Goal: Transaction & Acquisition: Book appointment/travel/reservation

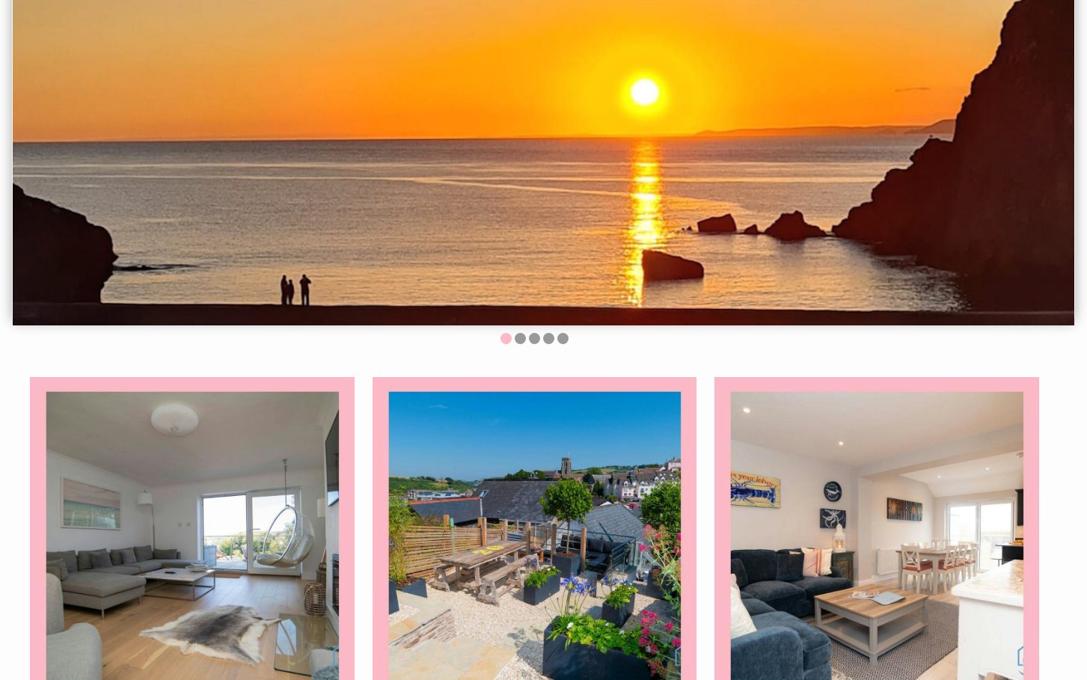
scroll to position [224, 0]
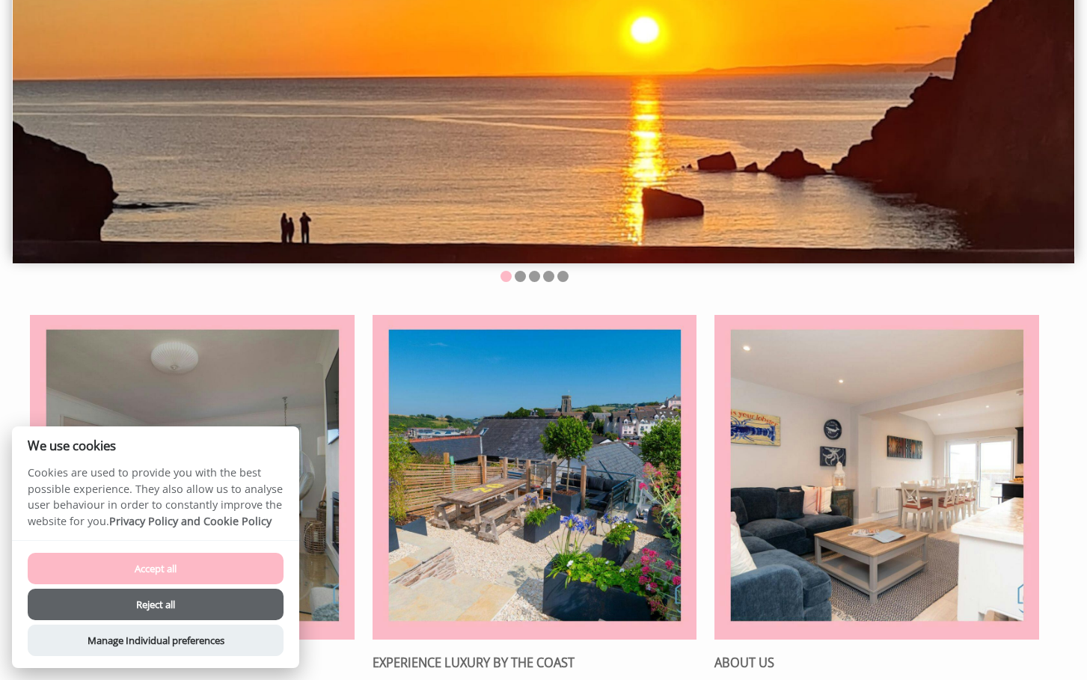
click at [232, 560] on button "Accept all" at bounding box center [156, 568] width 256 height 31
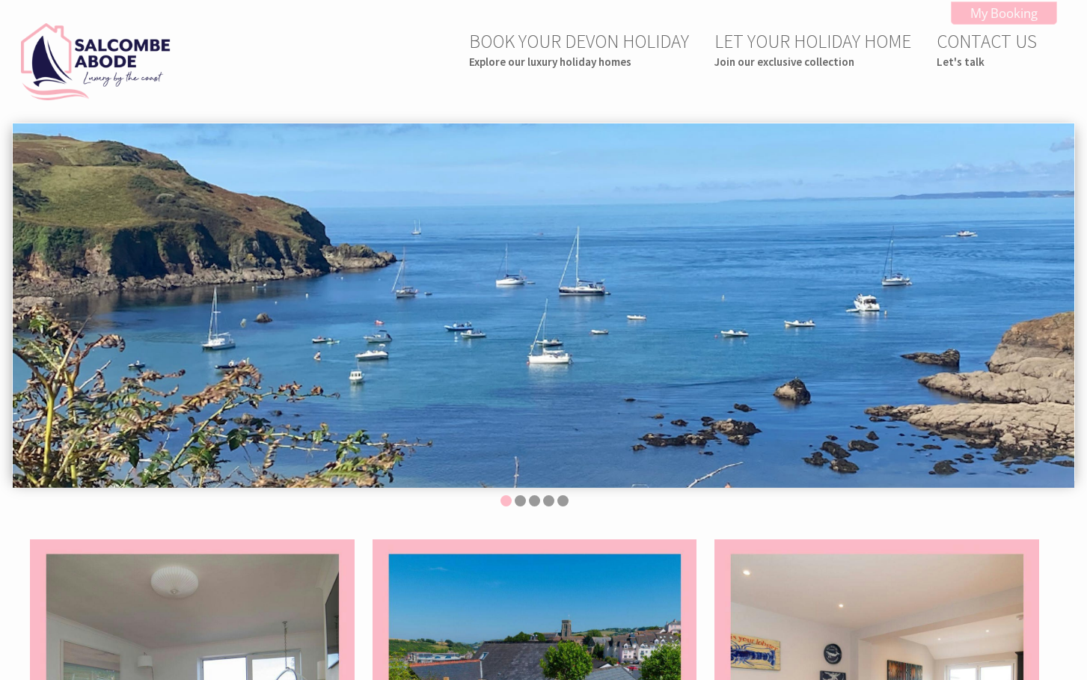
drag, startPoint x: 878, startPoint y: 363, endPoint x: 517, endPoint y: 362, distance: 361.3
click at [518, 363] on img at bounding box center [543, 305] width 1061 height 364
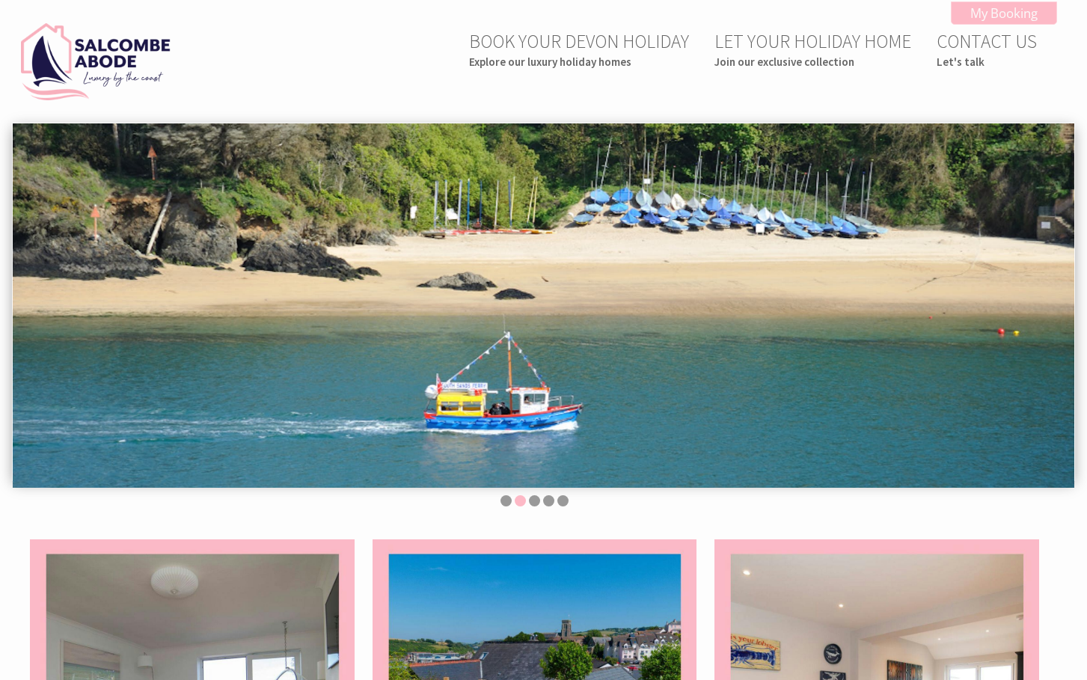
click at [701, 362] on img at bounding box center [543, 305] width 1061 height 364
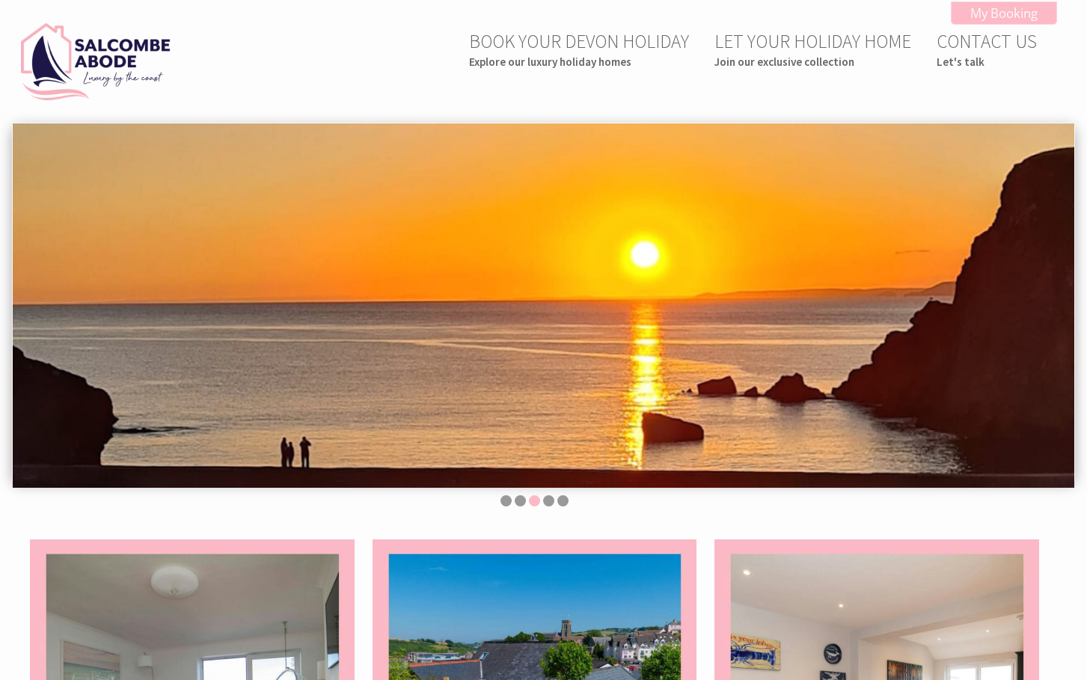
click at [592, 374] on img at bounding box center [543, 305] width 1061 height 364
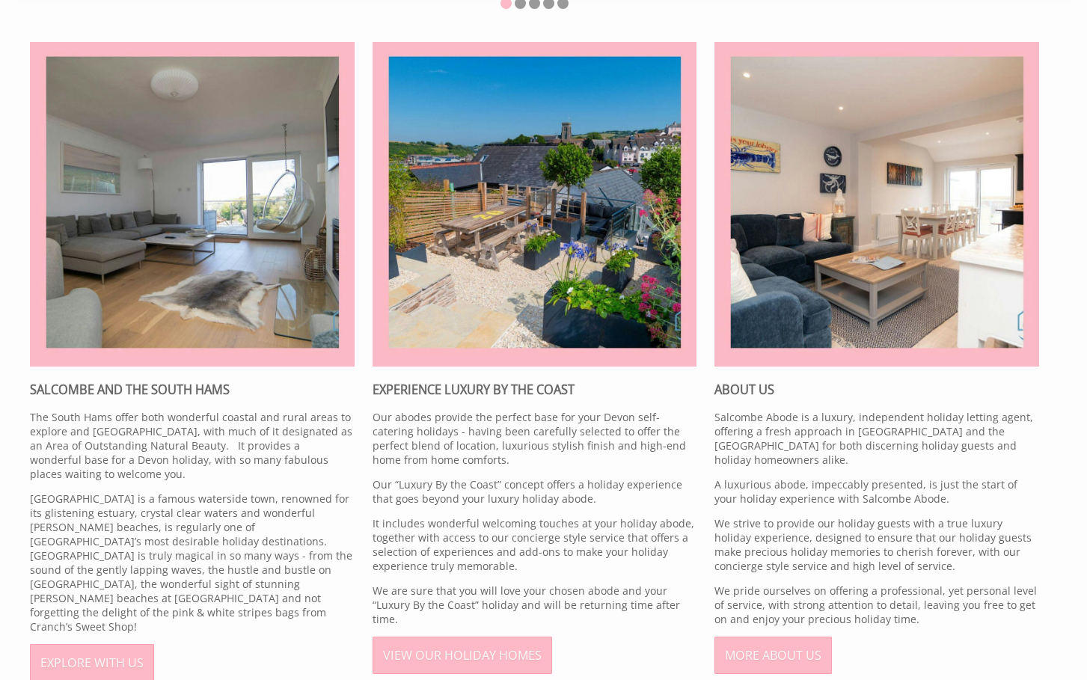
scroll to position [524, 0]
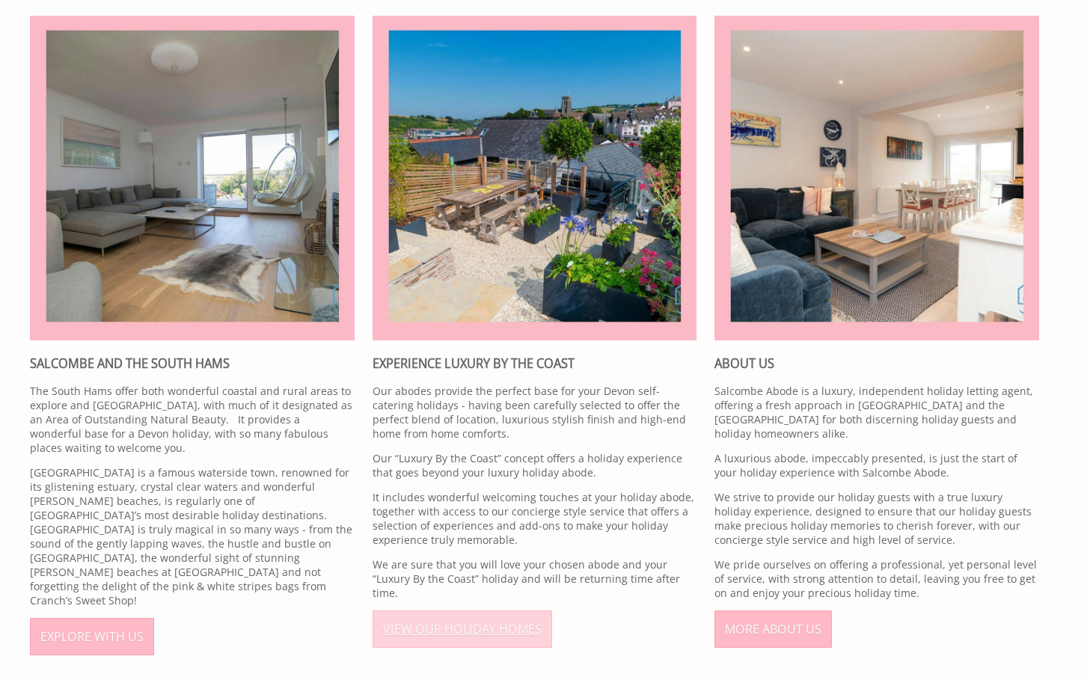
click at [514, 611] on link "VIEW OUR HOLIDAY HOMES" at bounding box center [463, 628] width 180 height 37
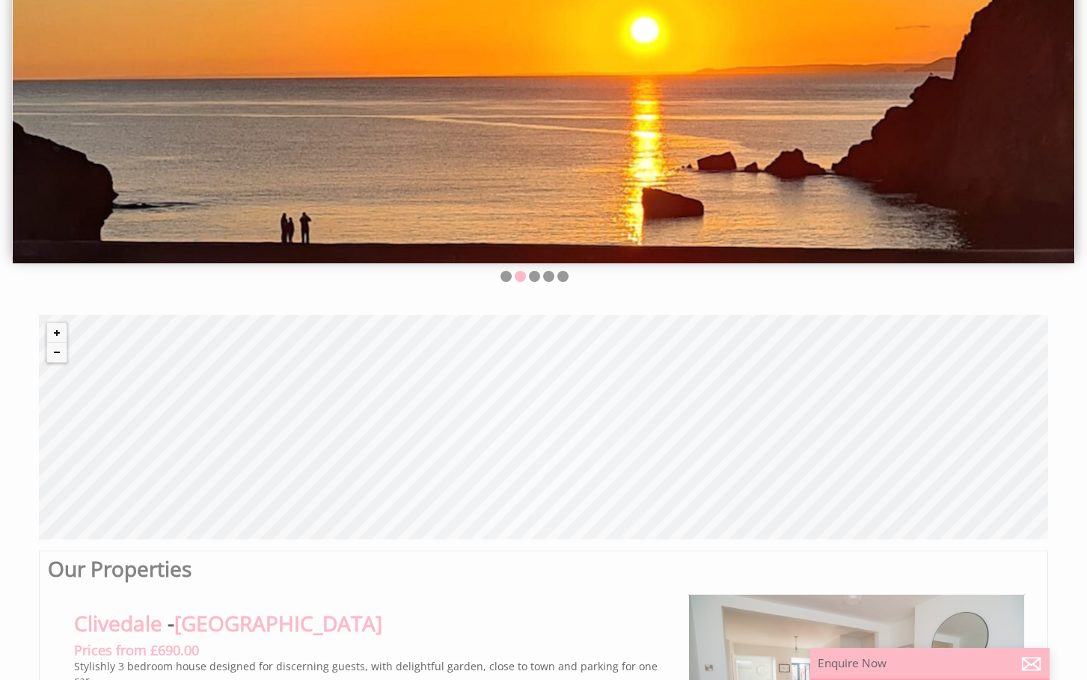
scroll to position [50, 0]
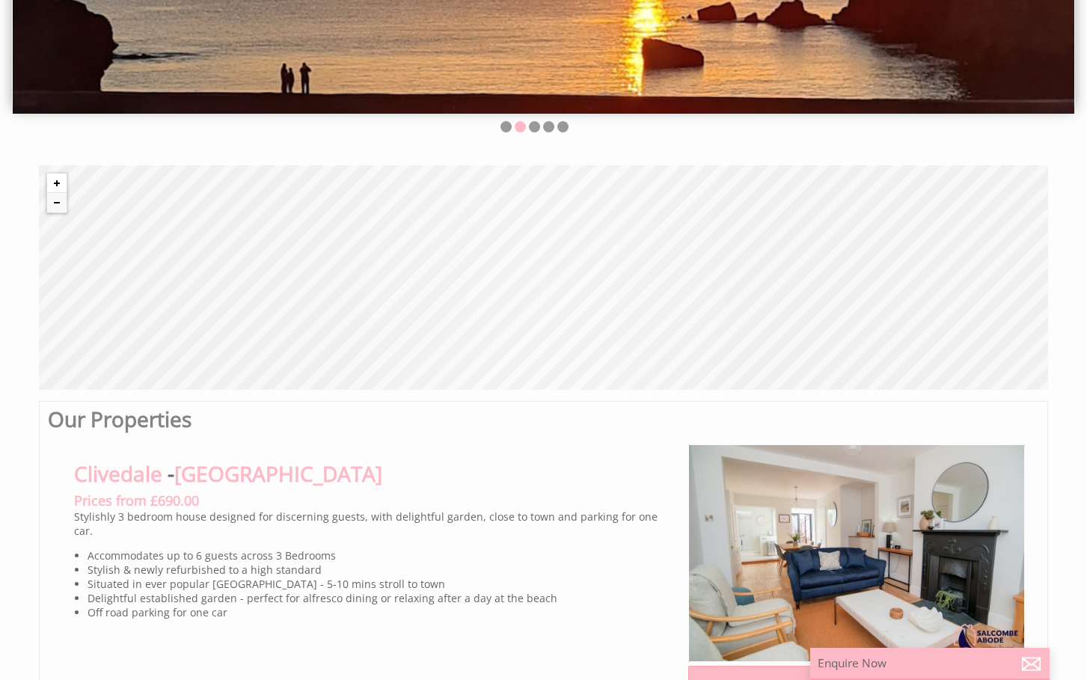
click at [61, 183] on button "Zoom in" at bounding box center [56, 183] width 19 height 19
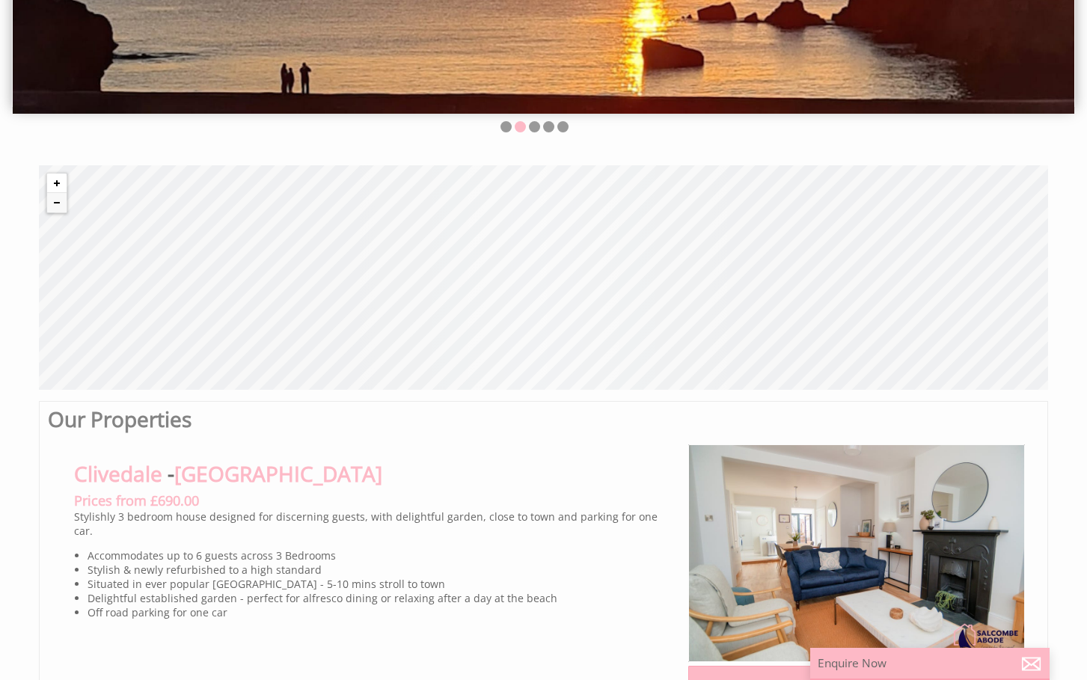
click at [61, 183] on button "Zoom in" at bounding box center [56, 183] width 19 height 19
click at [763, 258] on div "© MapTiler © OpenStreetMap contributors" at bounding box center [543, 277] width 1009 height 224
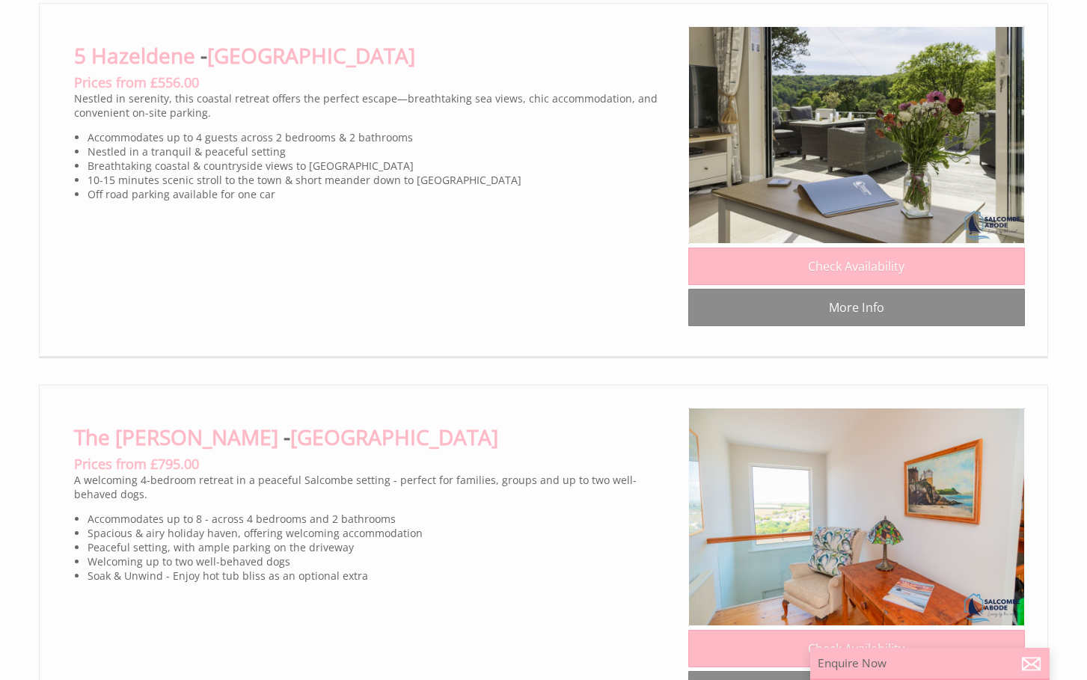
scroll to position [1795, 0]
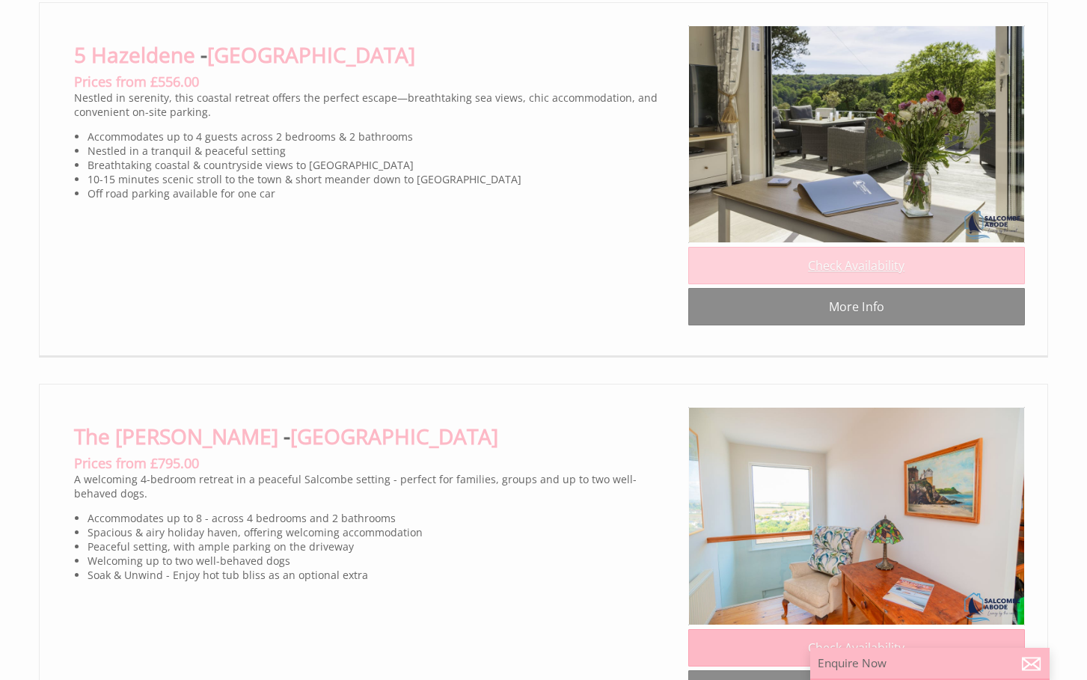
click at [757, 284] on link "Check Availability" at bounding box center [856, 265] width 337 height 37
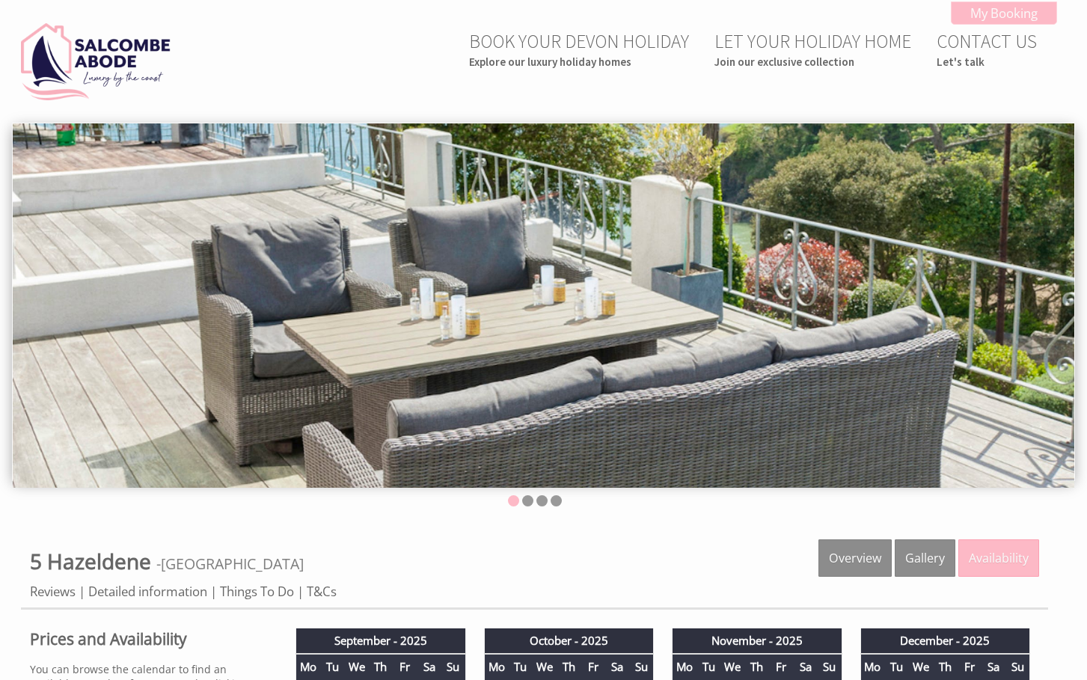
click at [643, 417] on img at bounding box center [543, 305] width 1061 height 364
click at [916, 549] on link "Gallery" at bounding box center [925, 557] width 61 height 37
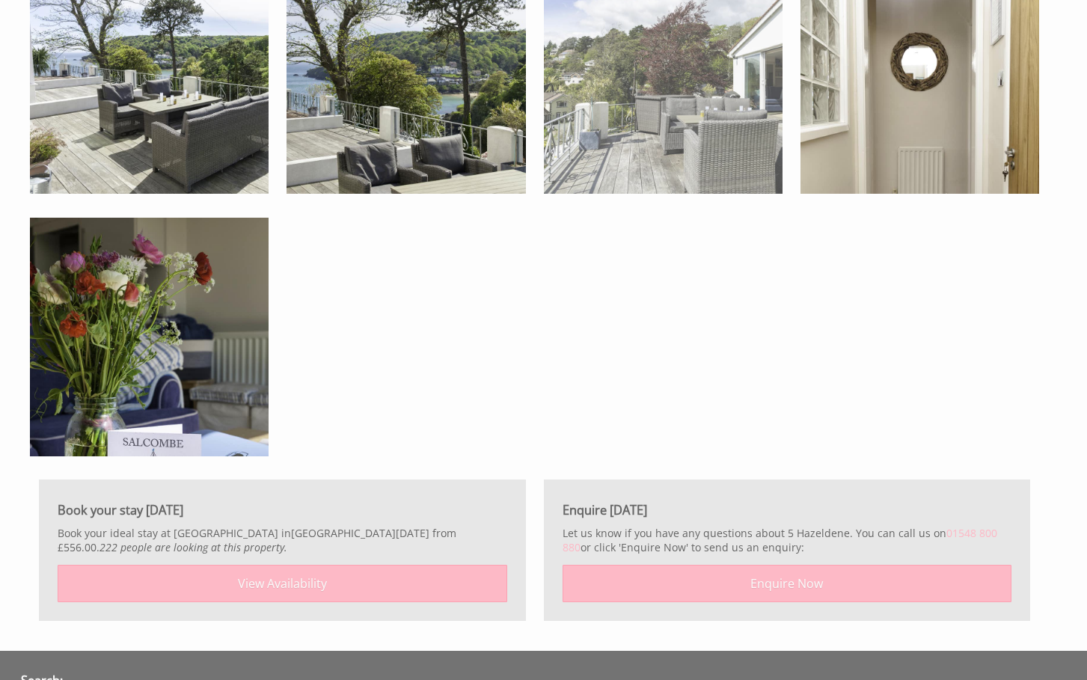
scroll to position [2319, 0]
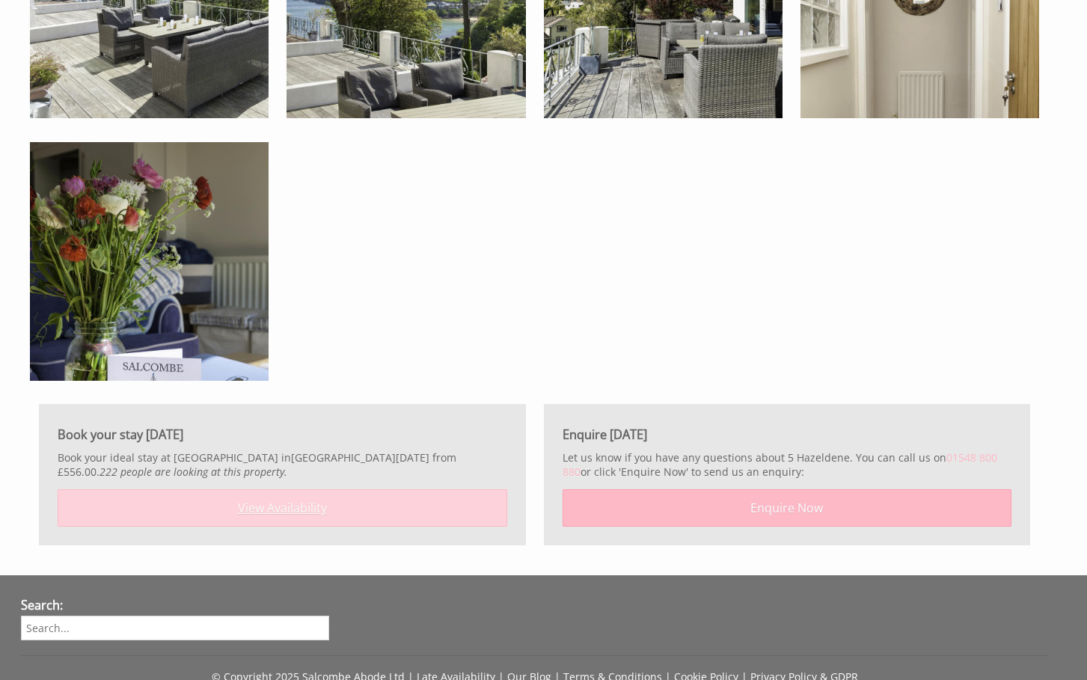
click at [453, 525] on link "View Availability" at bounding box center [283, 507] width 450 height 37
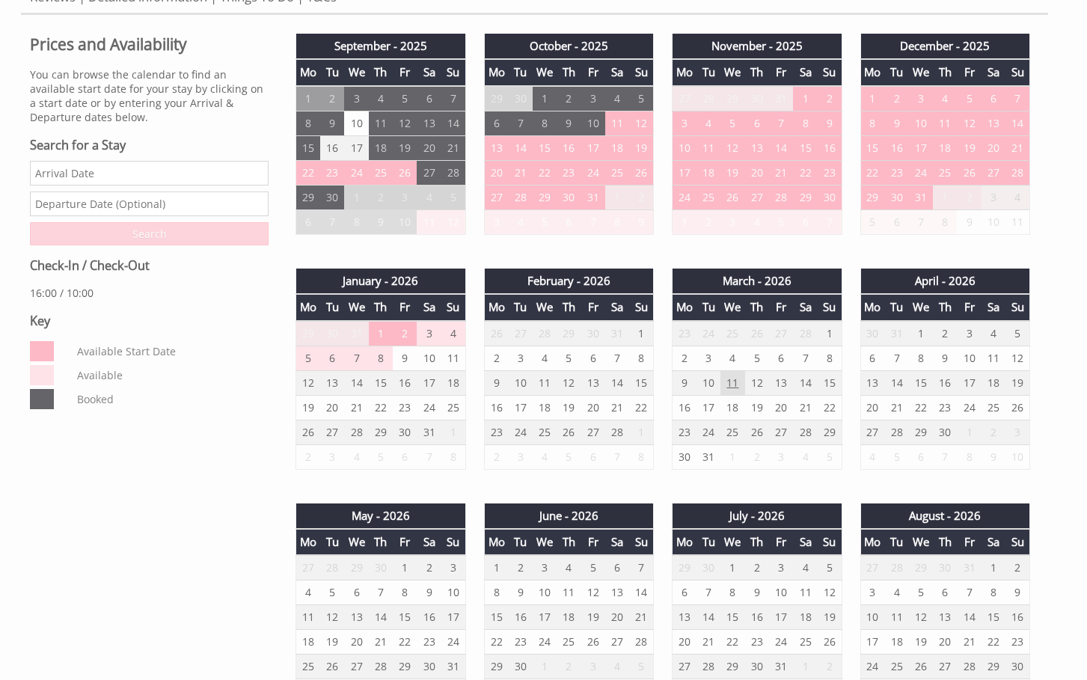
scroll to position [598, 0]
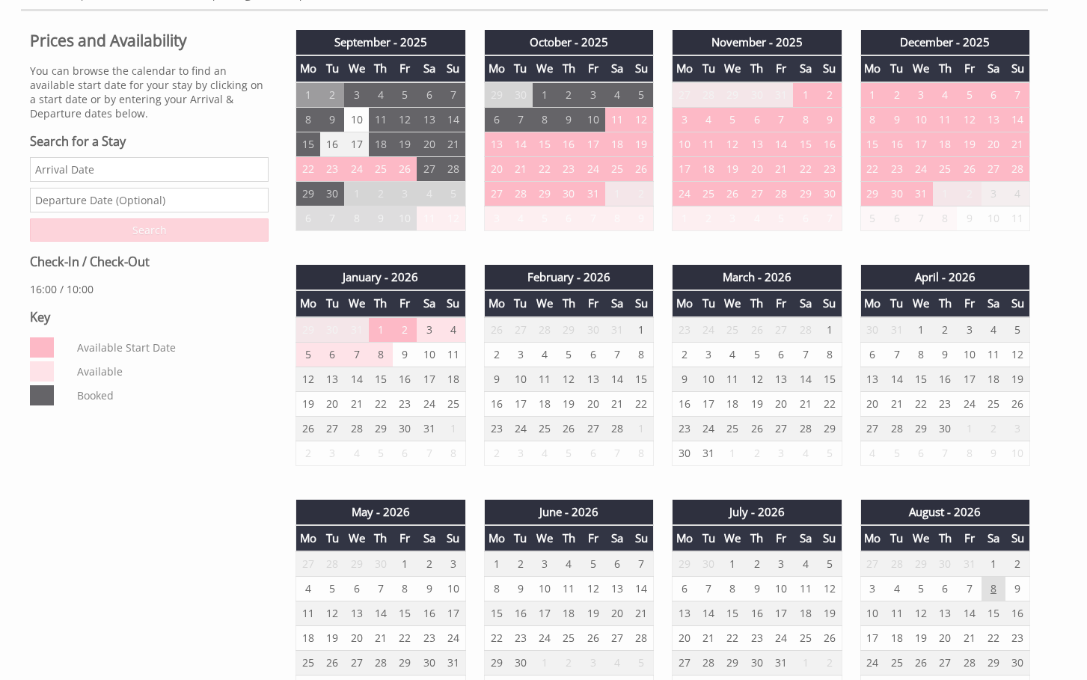
click at [990, 594] on td "8" at bounding box center [993, 589] width 24 height 25
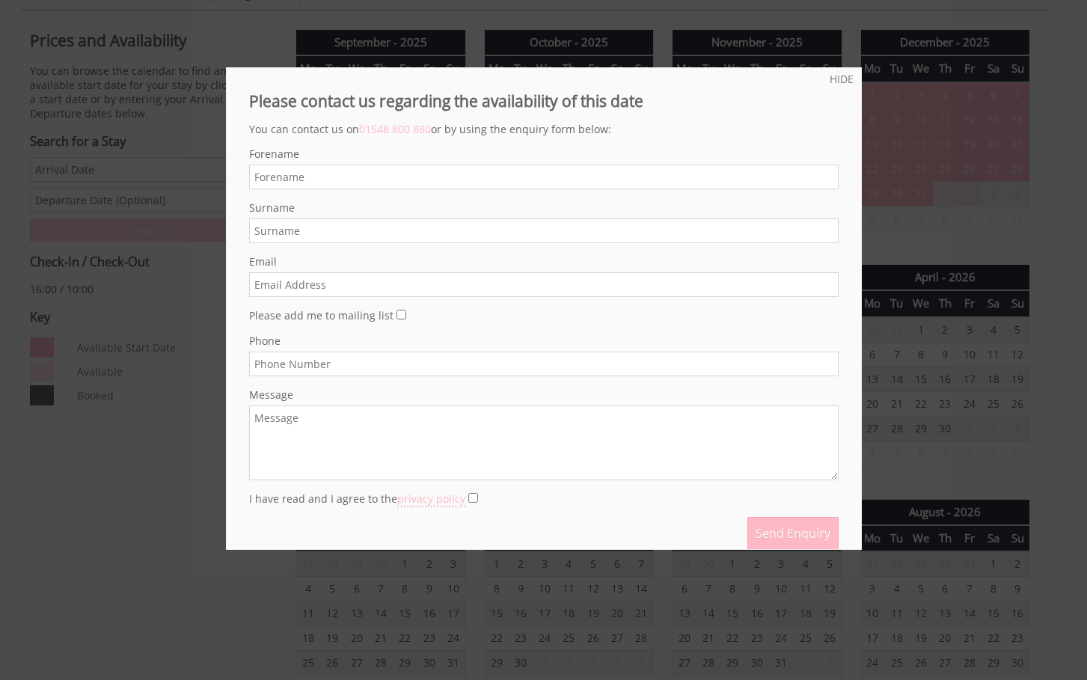
click at [174, 504] on div at bounding box center [543, 340] width 1087 height 680
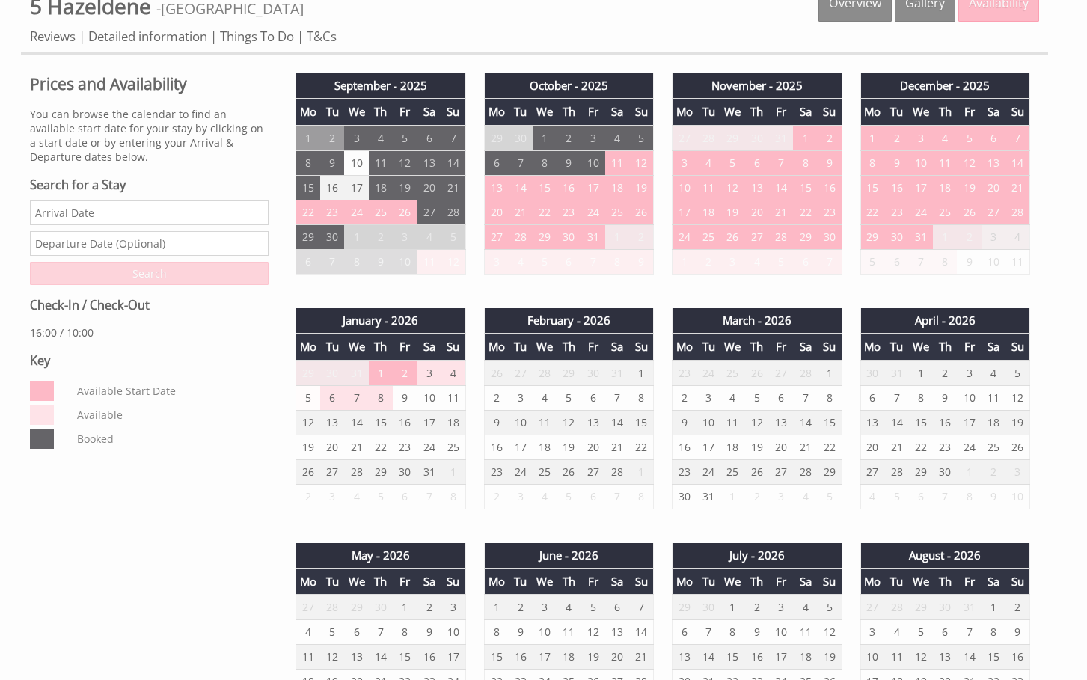
scroll to position [524, 0]
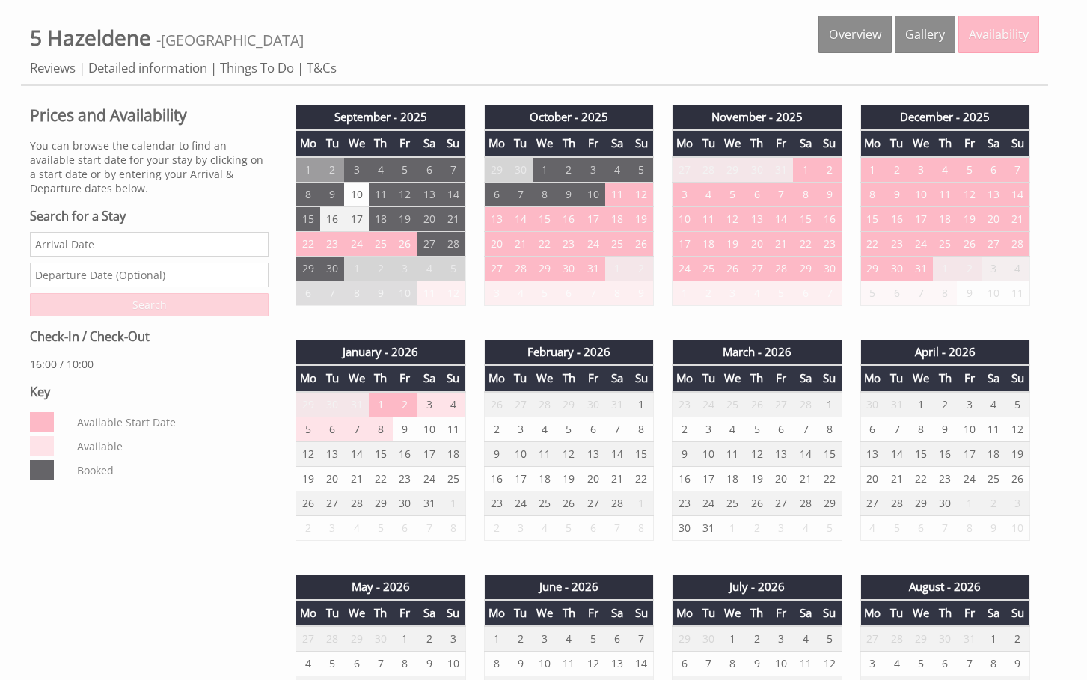
click at [192, 249] on input "Date" at bounding box center [149, 244] width 239 height 25
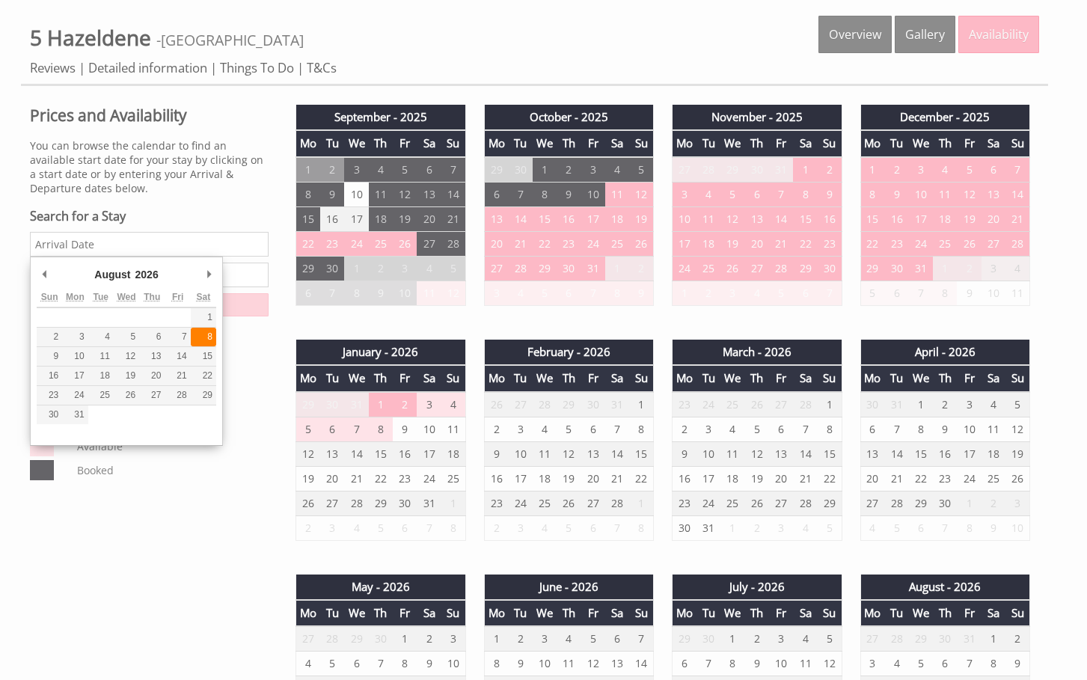
type input "[DATE]"
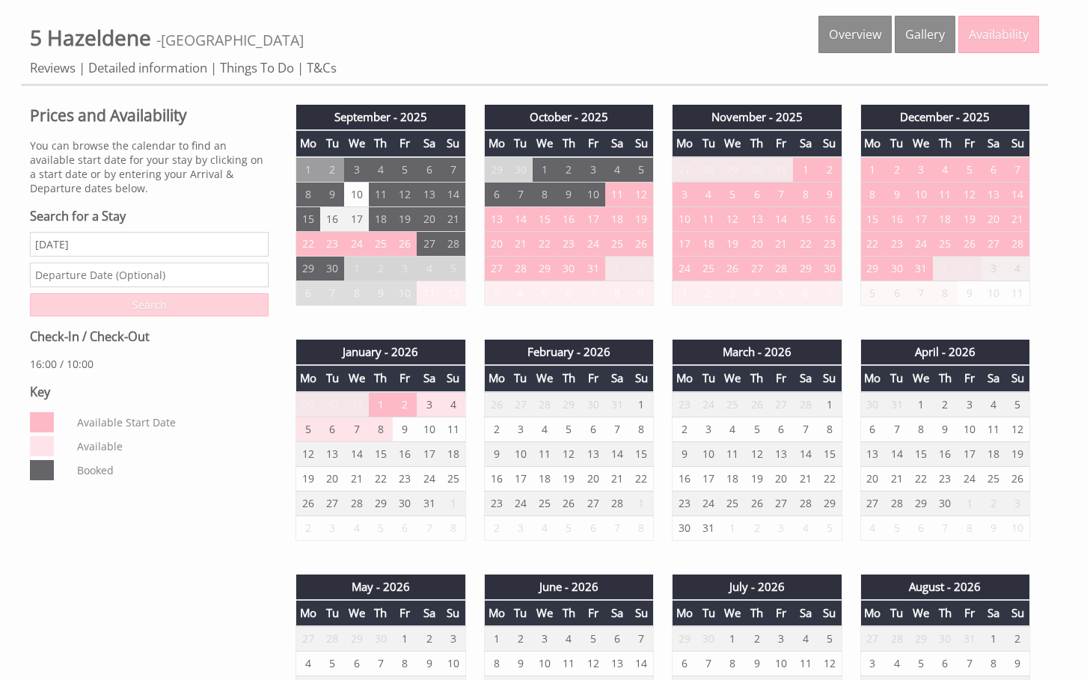
click at [204, 312] on input "Search" at bounding box center [149, 304] width 239 height 23
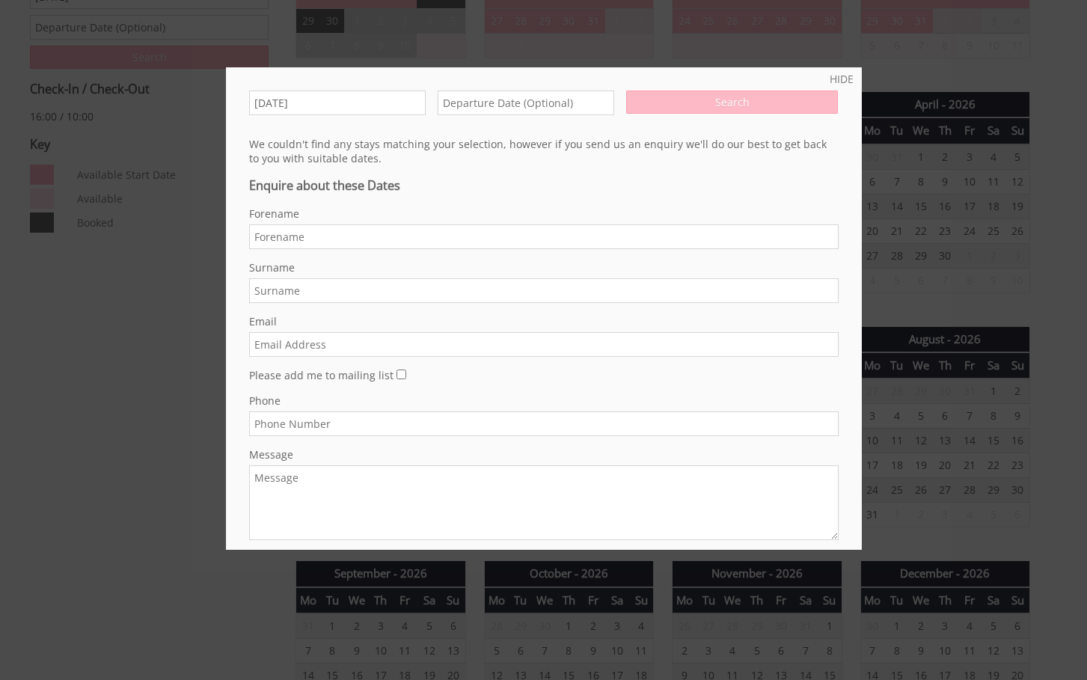
scroll to position [823, 0]
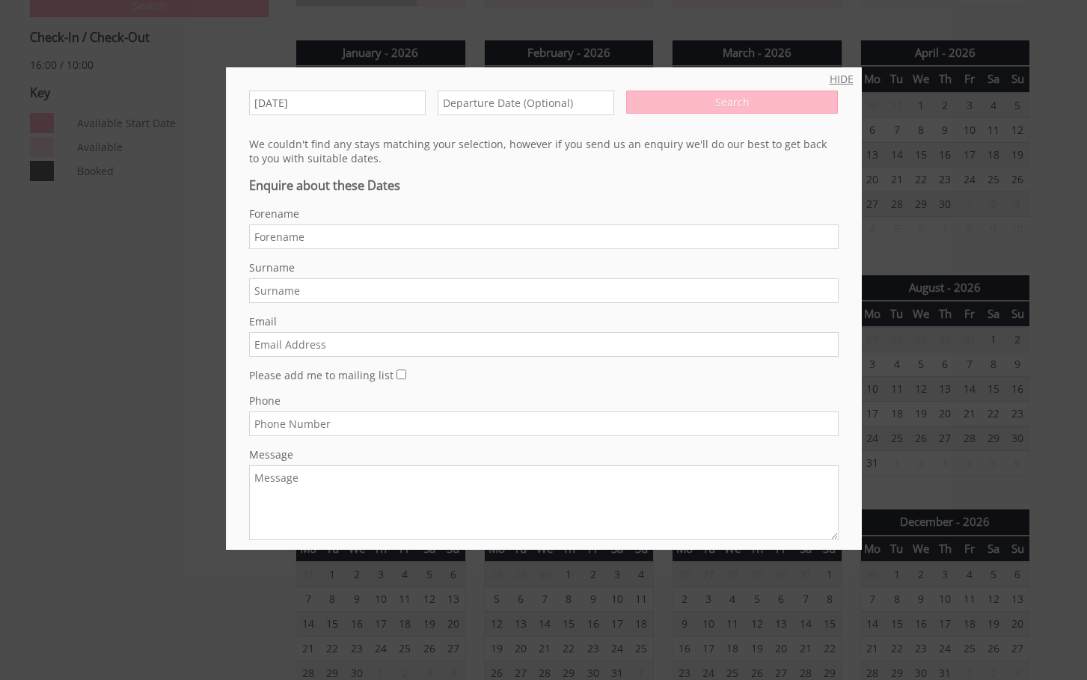
click at [839, 73] on link "HIDE" at bounding box center [842, 79] width 24 height 14
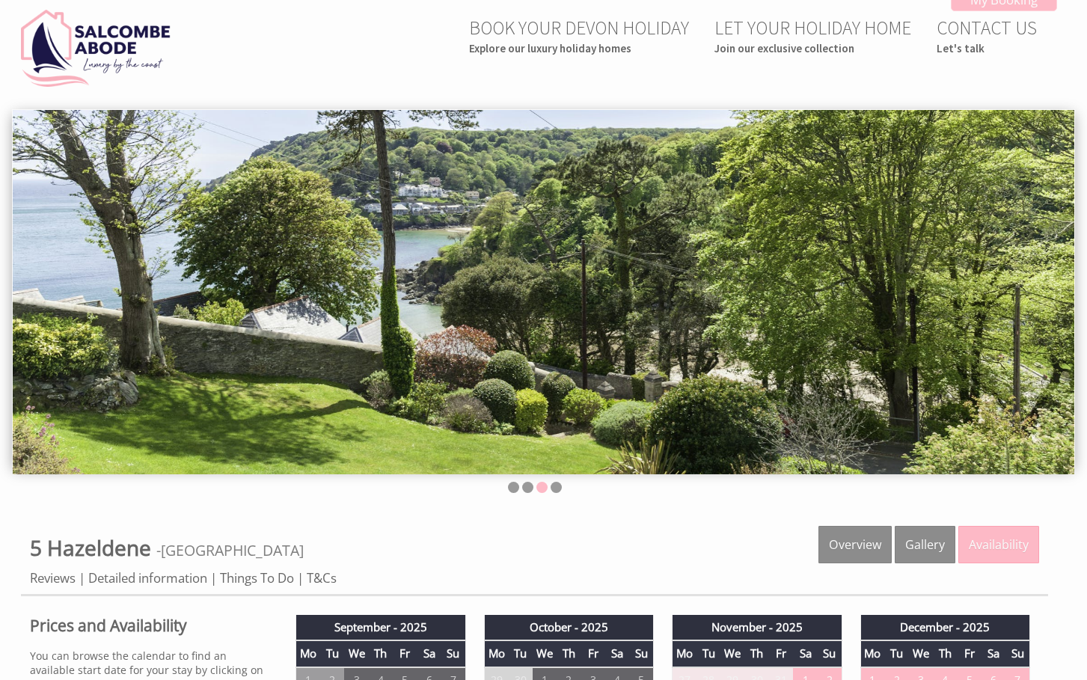
scroll to position [0, 0]
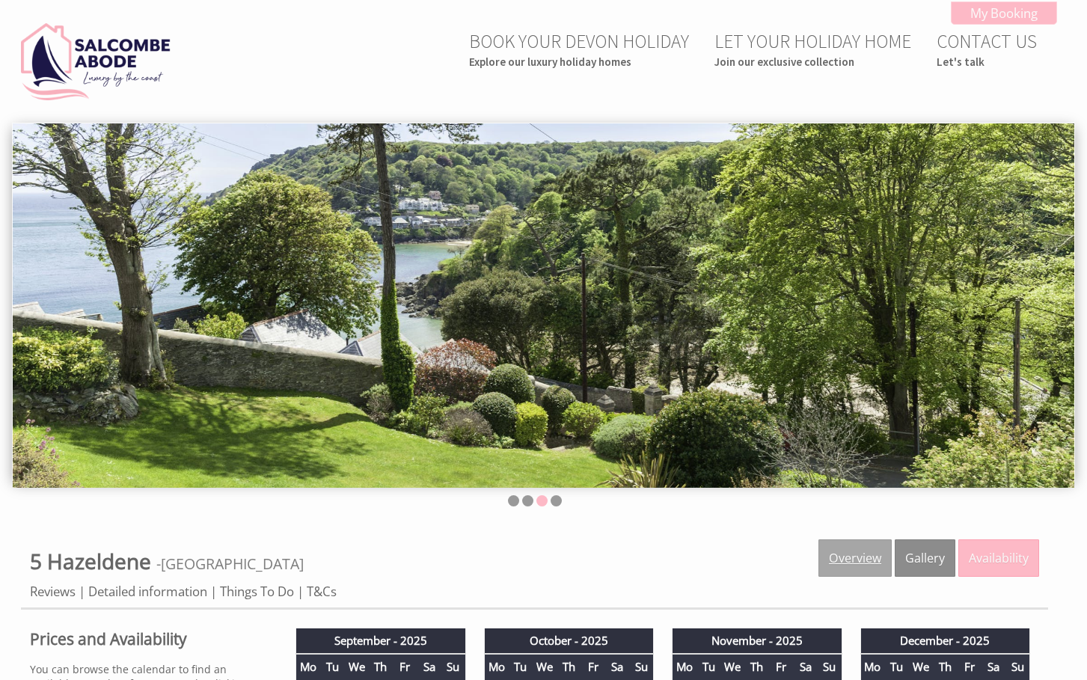
click at [861, 560] on link "Overview" at bounding box center [854, 557] width 73 height 37
